Goal: Task Accomplishment & Management: Manage account settings

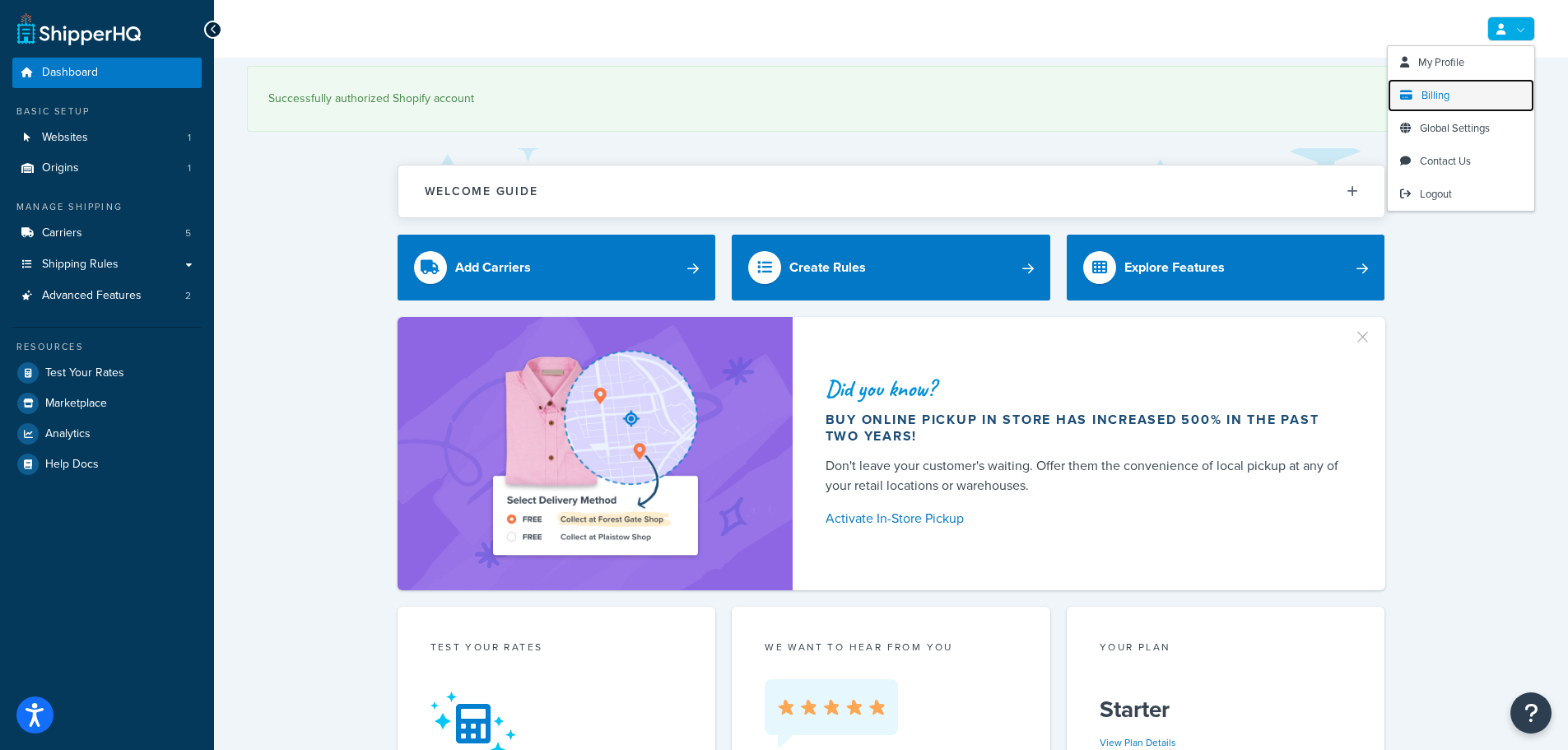
click at [1428, 96] on span "Billing" at bounding box center [1435, 94] width 28 height 16
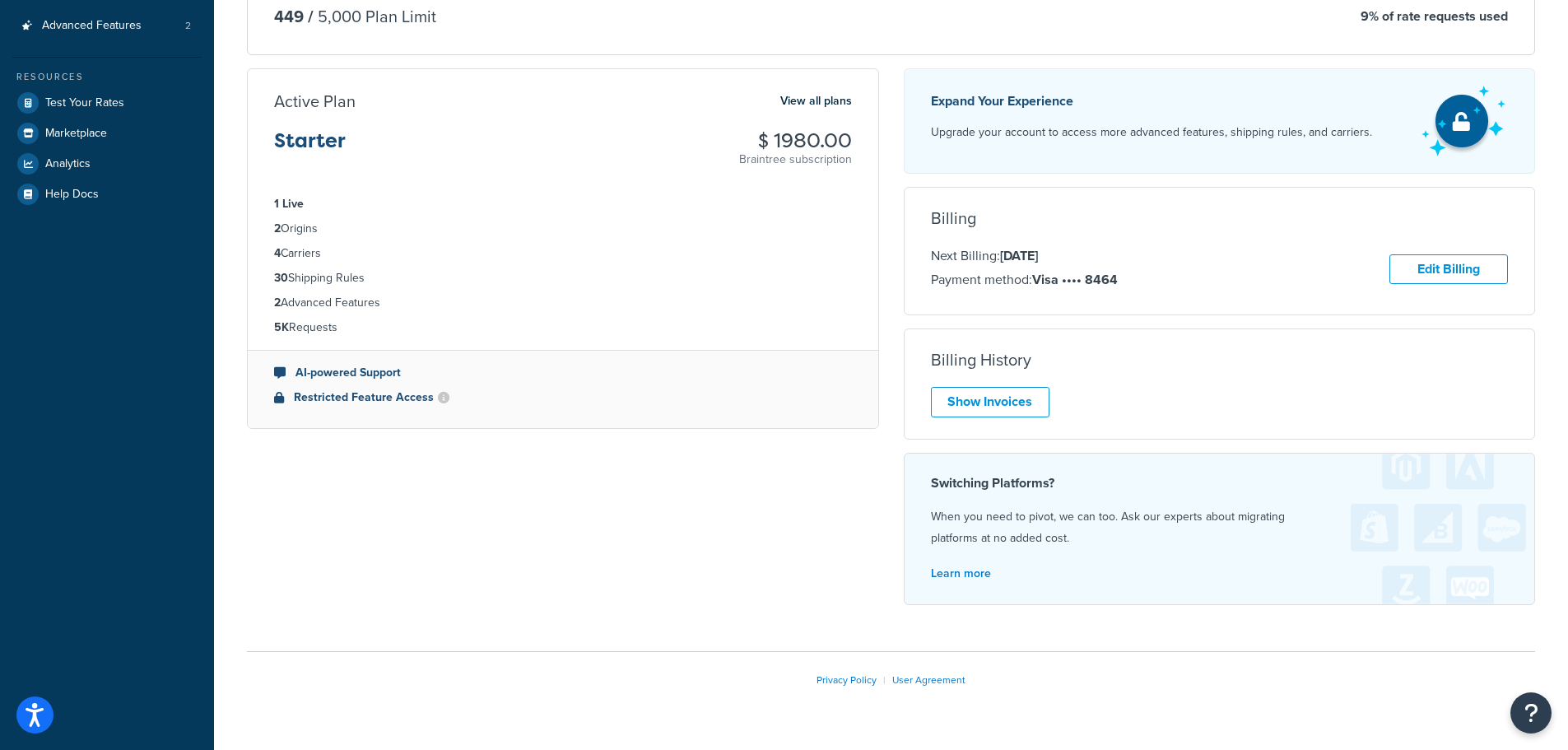
scroll to position [309, 0]
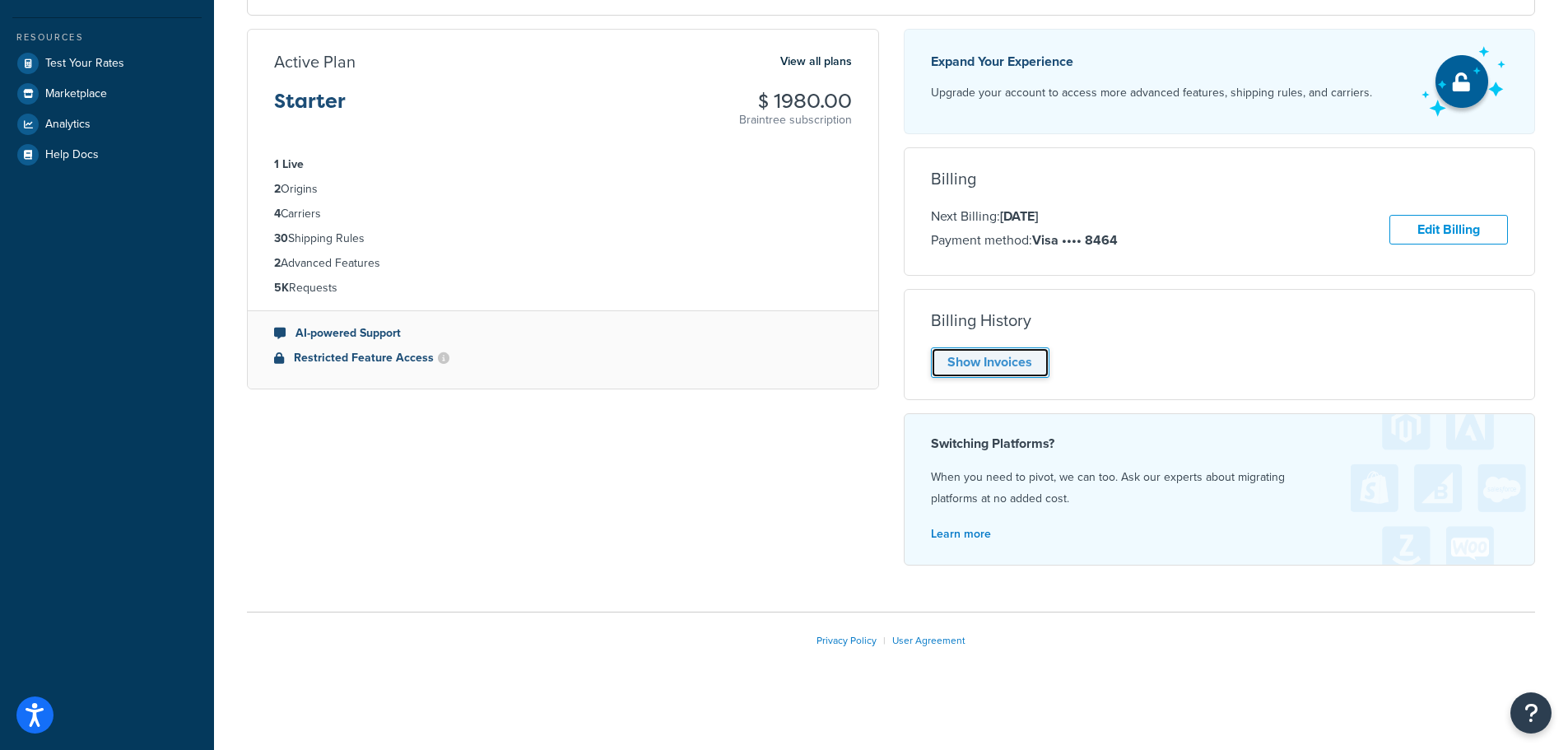
click at [968, 360] on link "Show Invoices" at bounding box center [990, 363] width 119 height 30
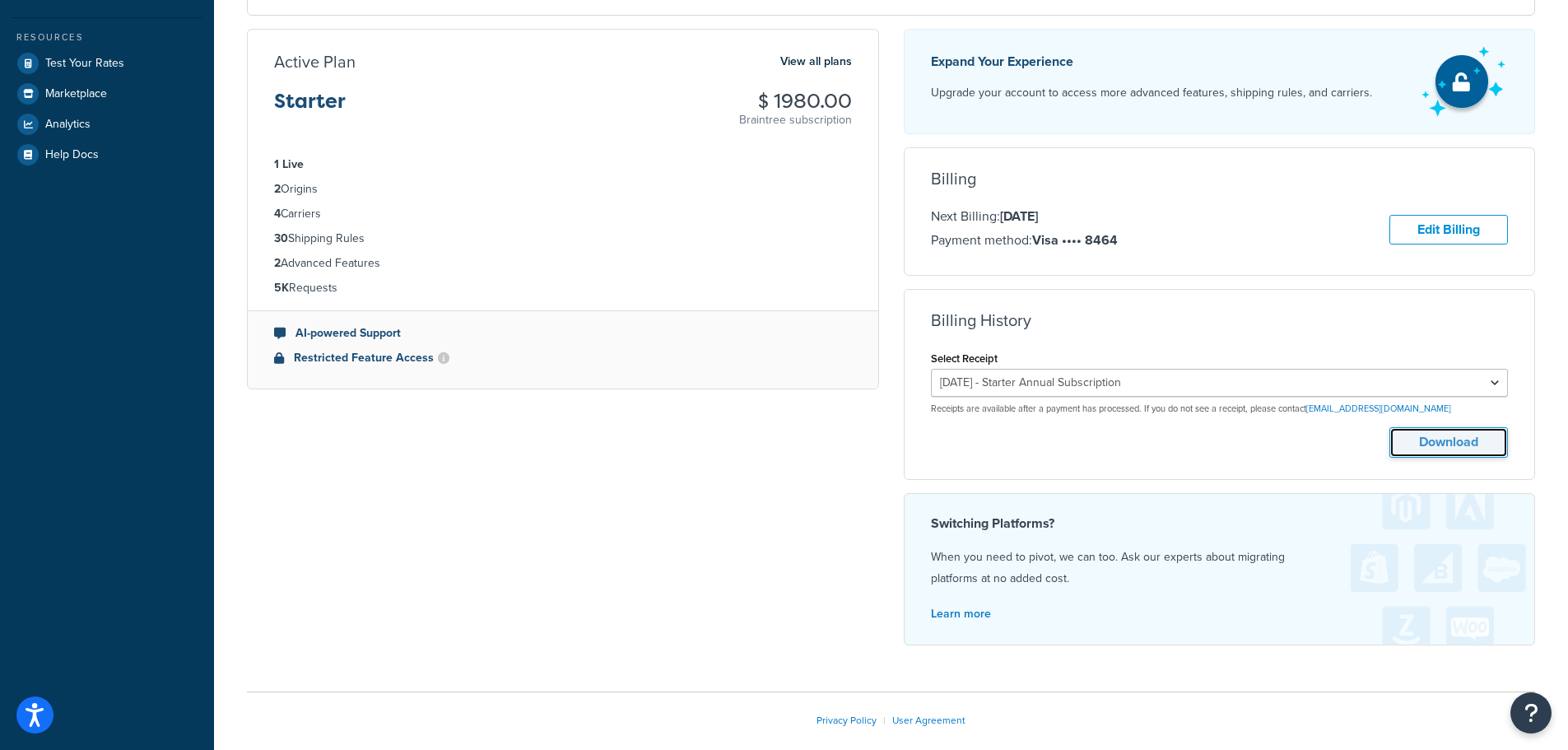
click at [1448, 445] on button "Download" at bounding box center [1448, 442] width 119 height 30
